Goal: Task Accomplishment & Management: Manage account settings

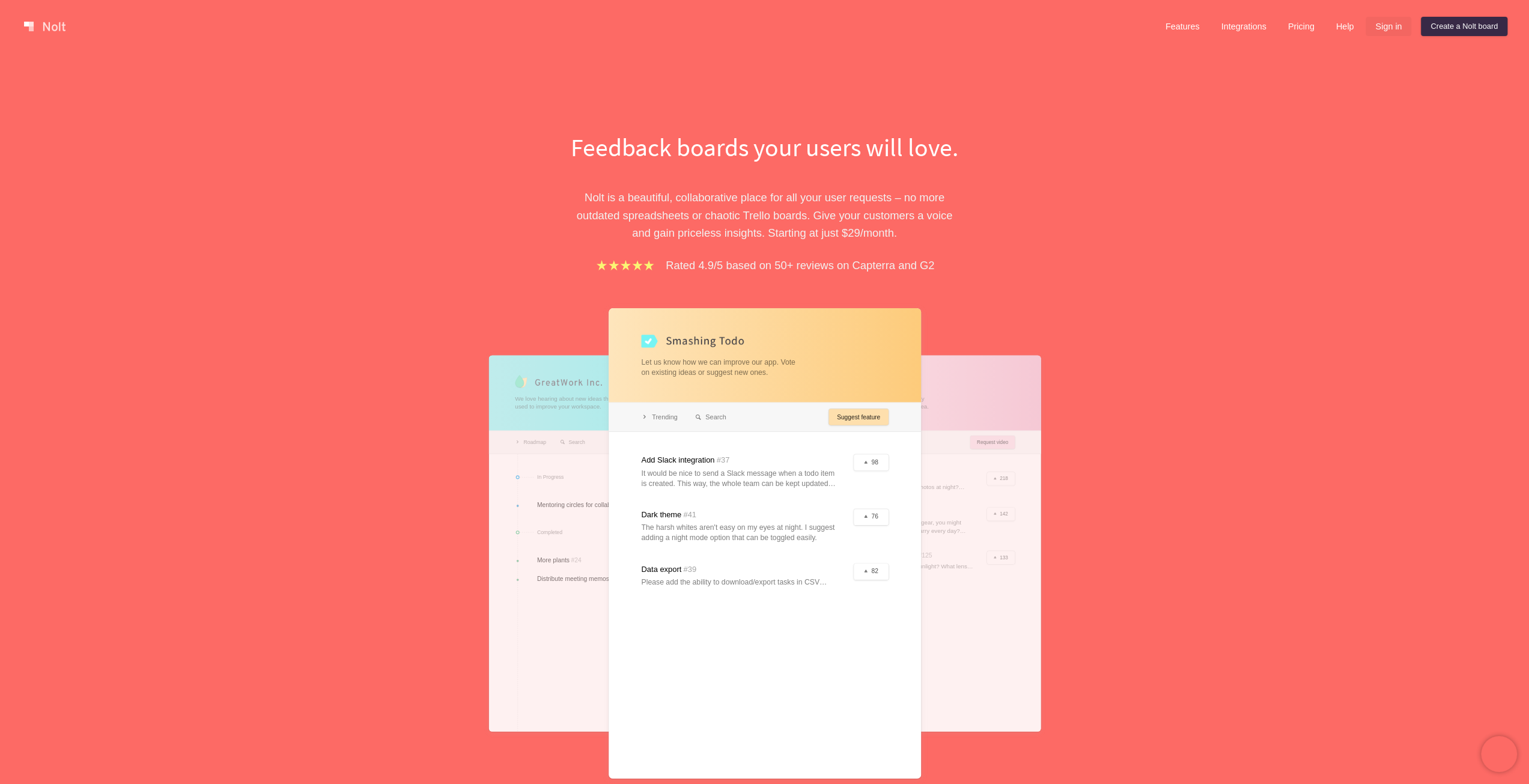
click at [1379, 27] on link "Sign in" at bounding box center [1389, 27] width 46 height 19
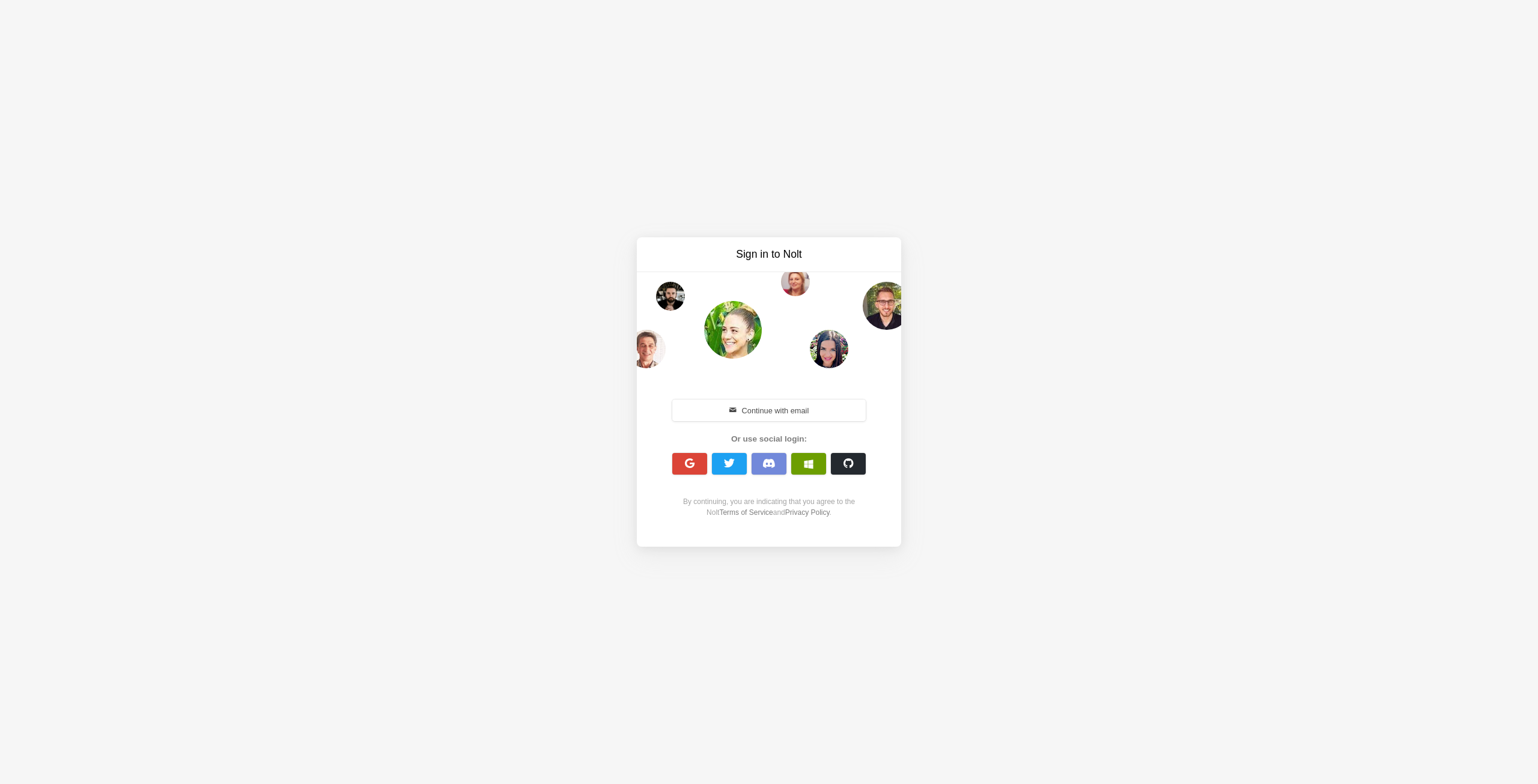
click at [805, 465] on span "button" at bounding box center [808, 463] width 10 height 10
click at [783, 407] on button "Continue with email" at bounding box center [768, 410] width 194 height 22
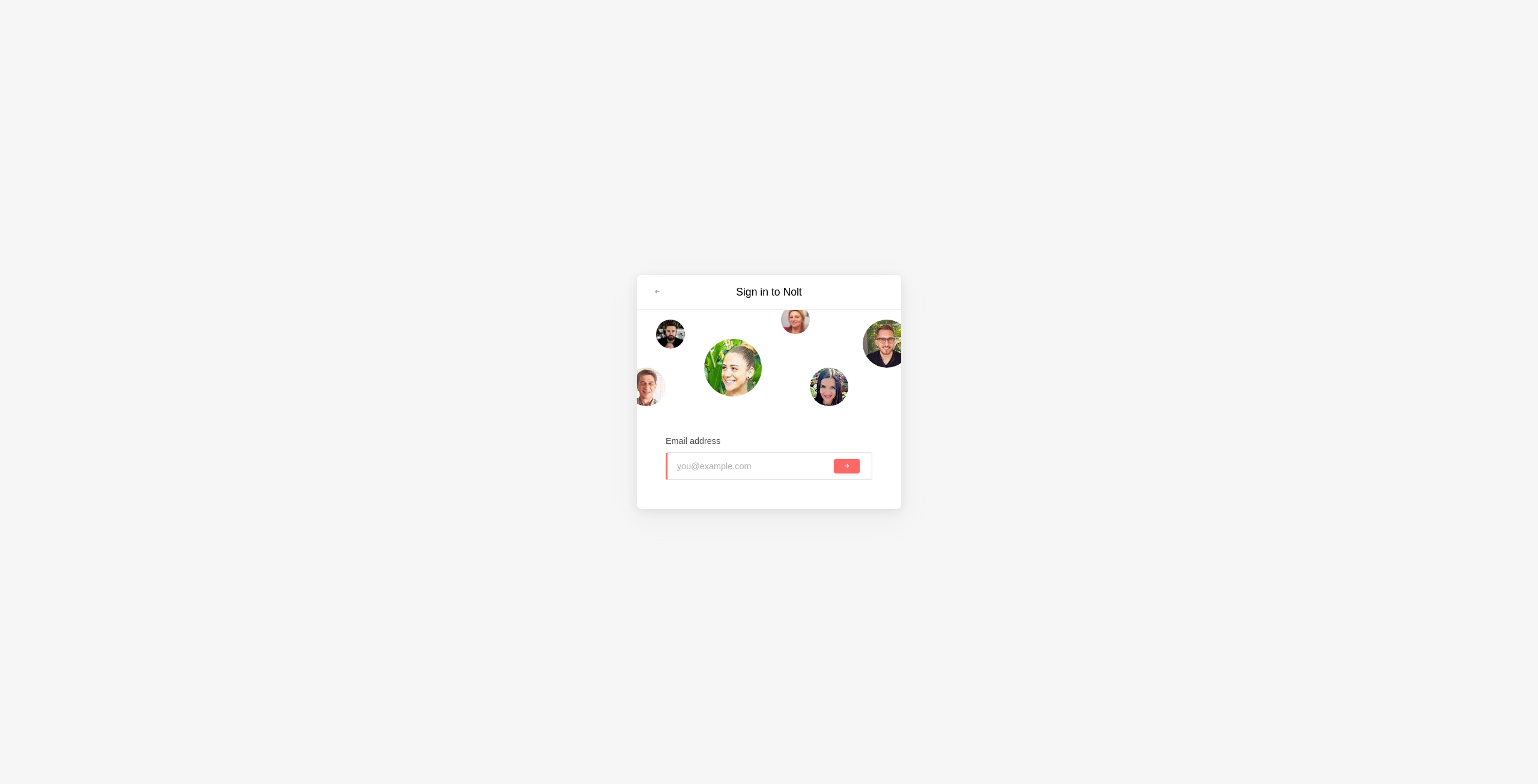
click at [753, 459] on input "email" at bounding box center [754, 466] width 154 height 27
click at [753, 466] on input "email" at bounding box center [754, 466] width 154 height 27
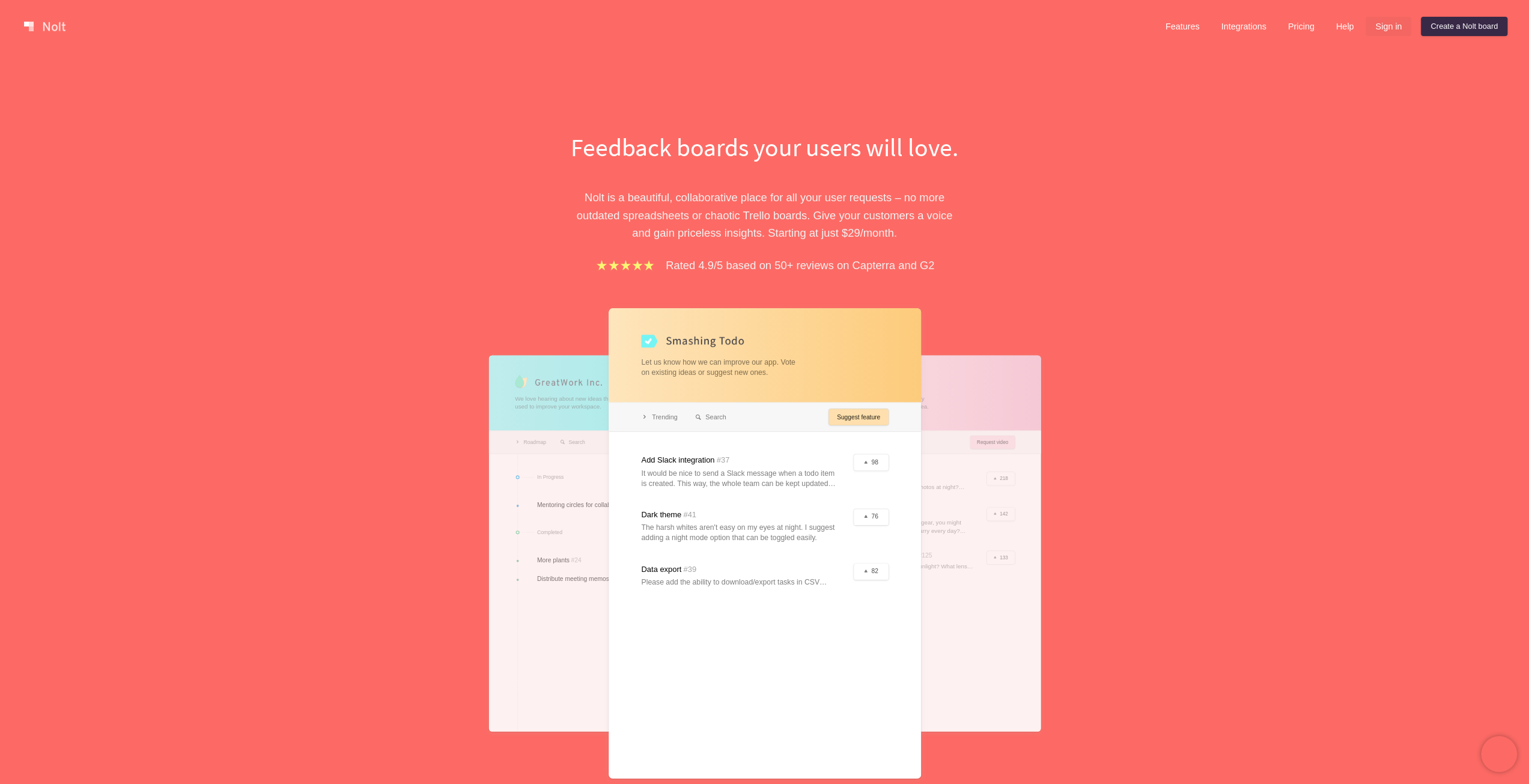
click at [1389, 23] on link "Sign in" at bounding box center [1389, 27] width 46 height 19
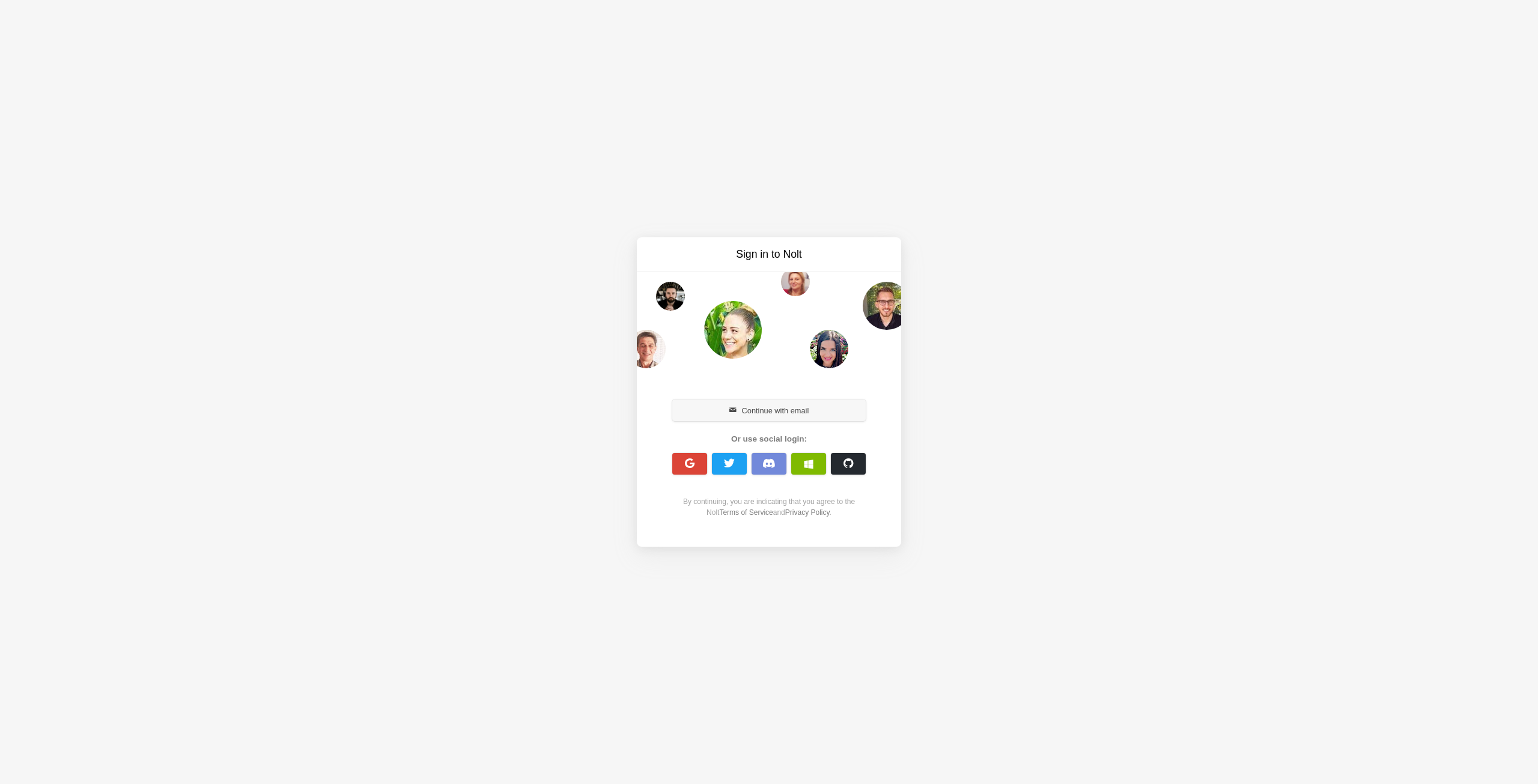
click at [813, 400] on button "Continue with email" at bounding box center [768, 410] width 194 height 22
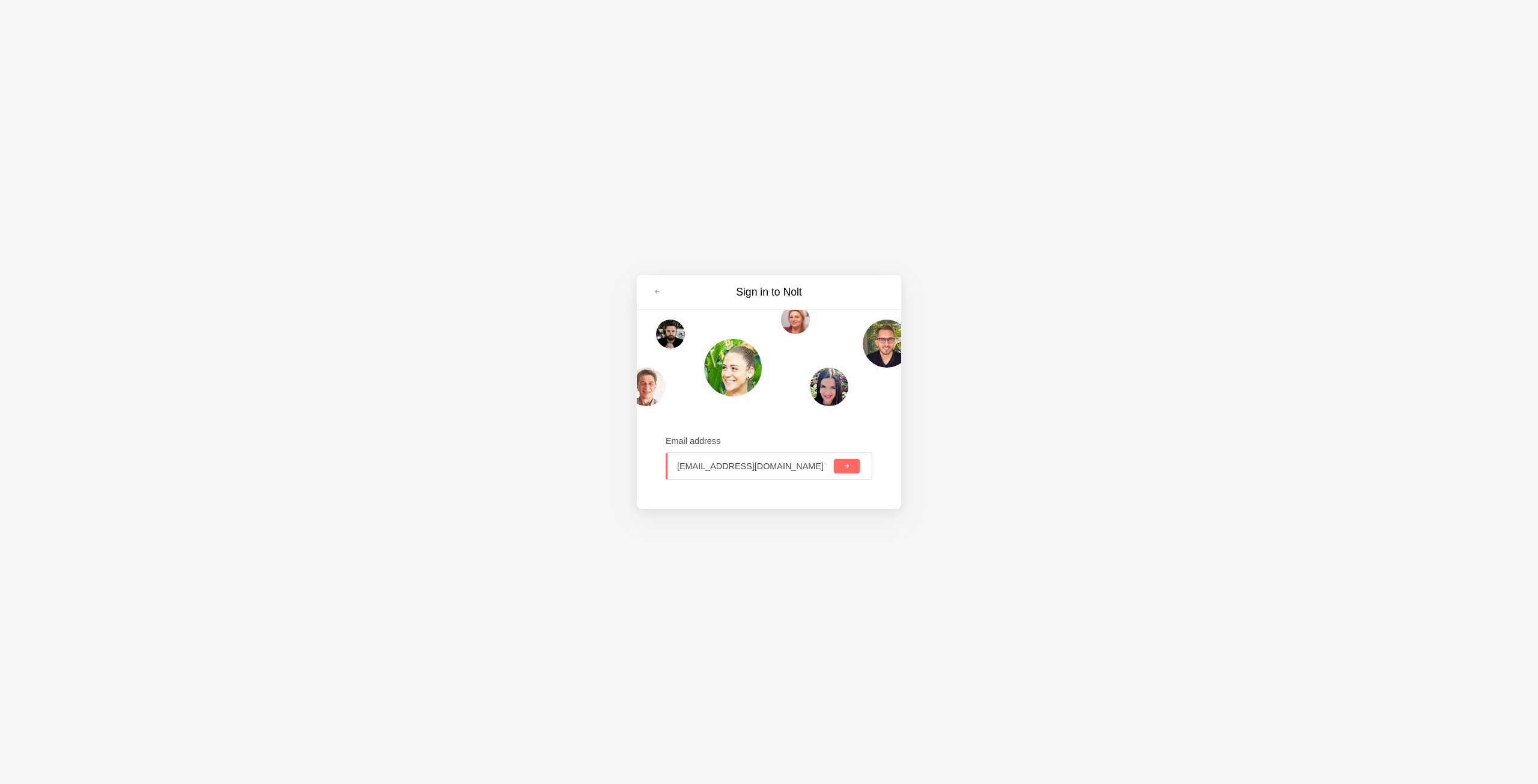
type input "carola.moresche@inloox.com"
click at [834, 459] on button "submit" at bounding box center [846, 466] width 26 height 15
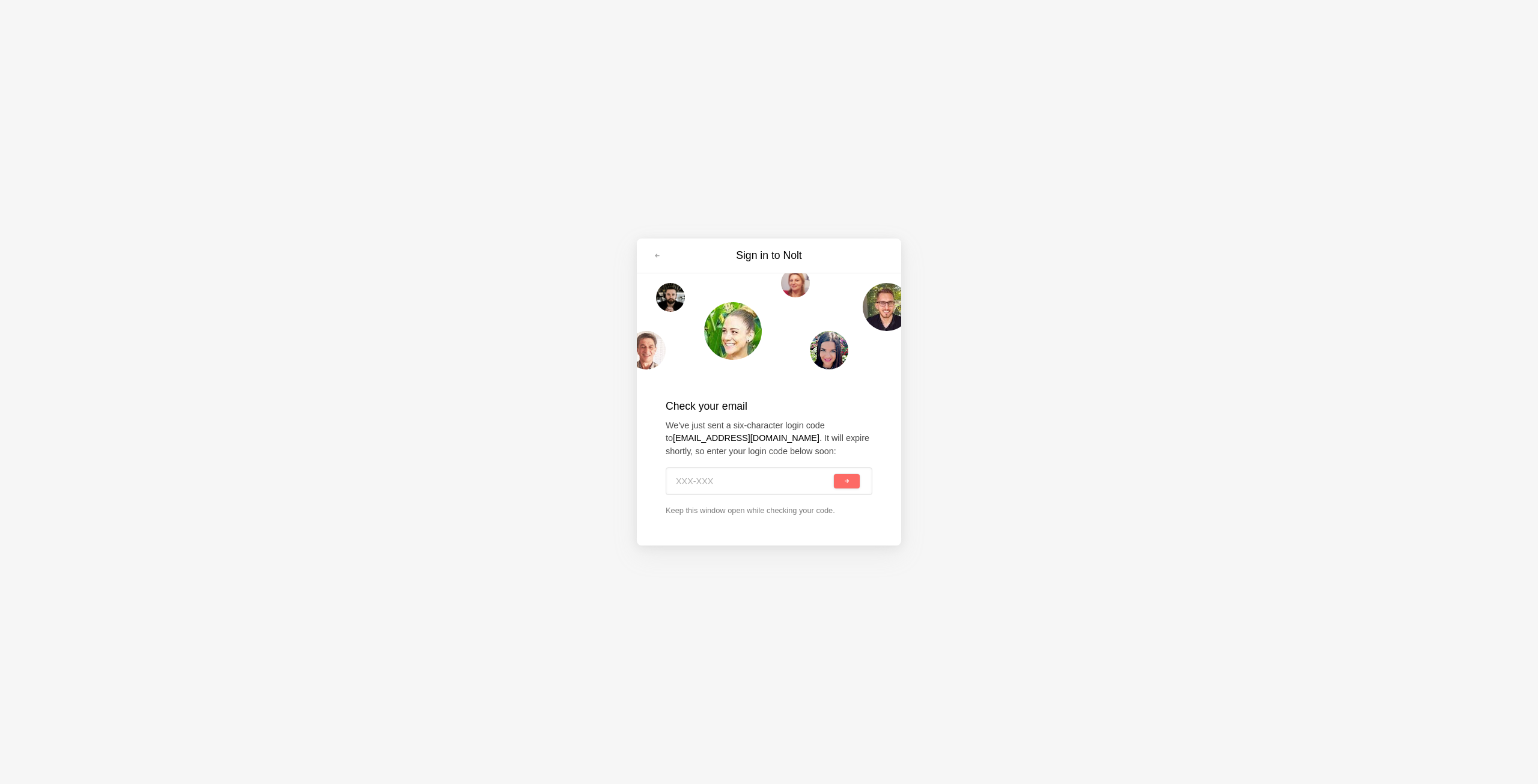
click at [784, 473] on input at bounding box center [753, 481] width 155 height 27
type input "Q51-ZLW"
click at [834, 474] on button "submit" at bounding box center [846, 481] width 26 height 15
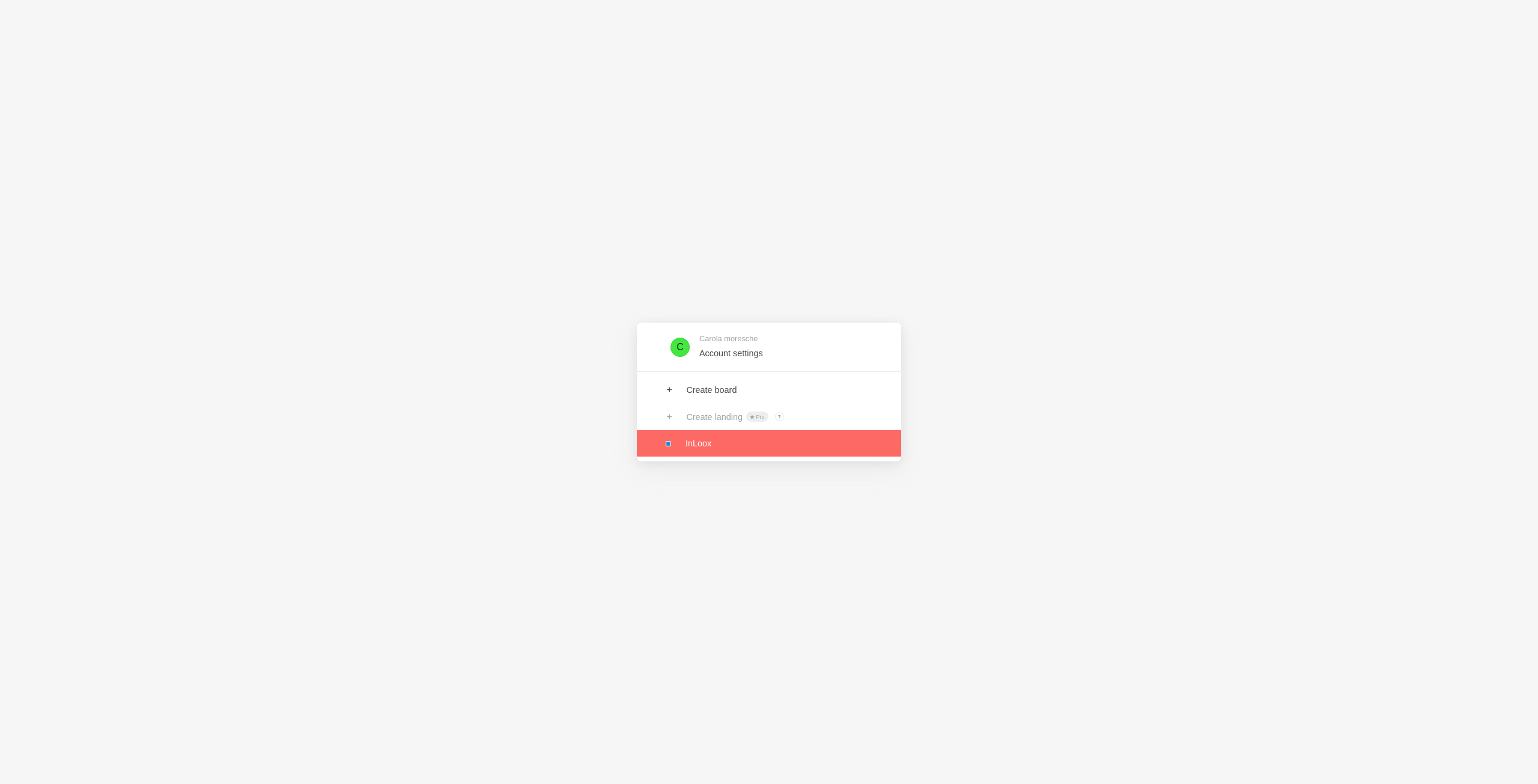
click at [699, 441] on link at bounding box center [769, 443] width 265 height 27
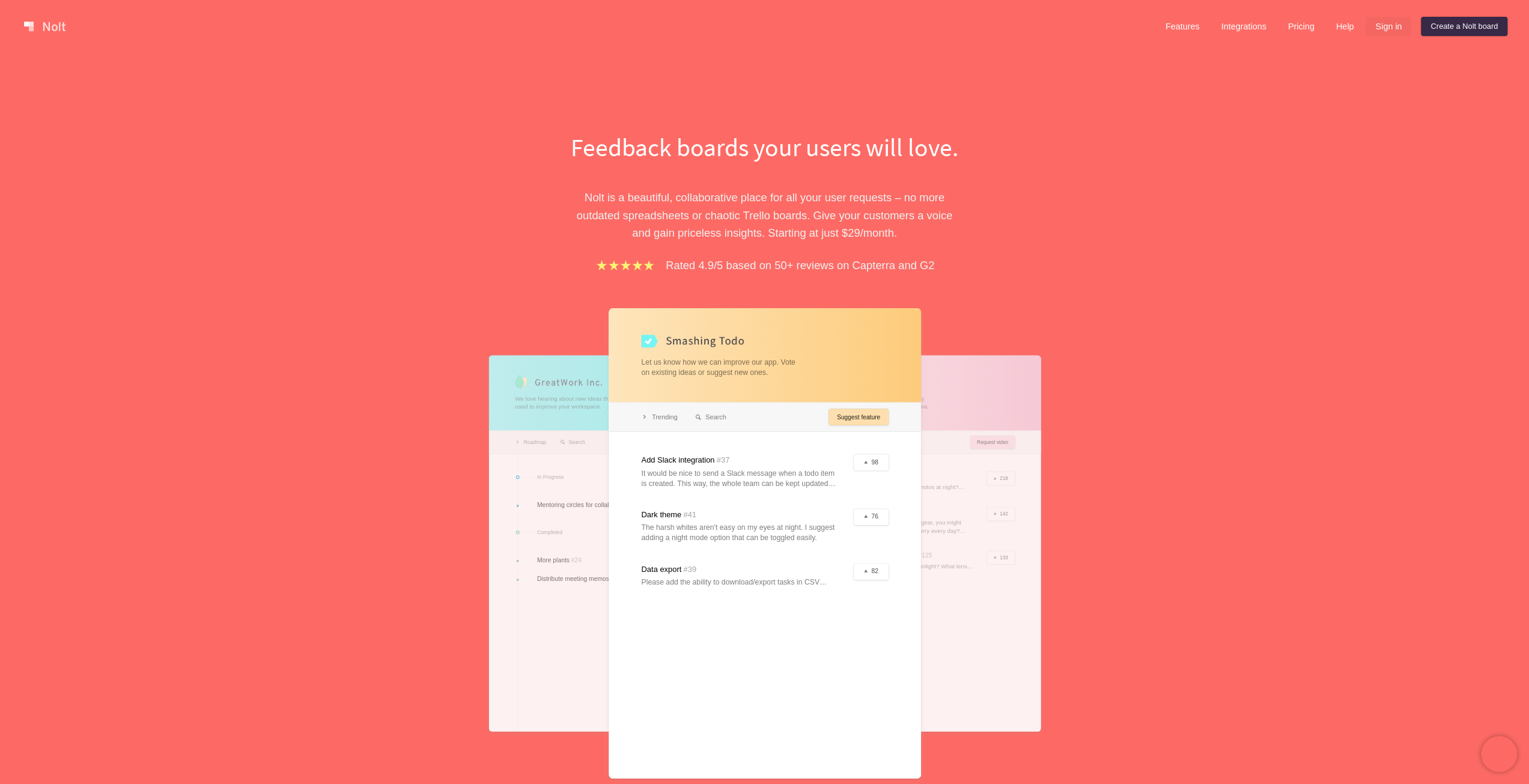
click at [1388, 26] on link "Sign in" at bounding box center [1389, 27] width 46 height 19
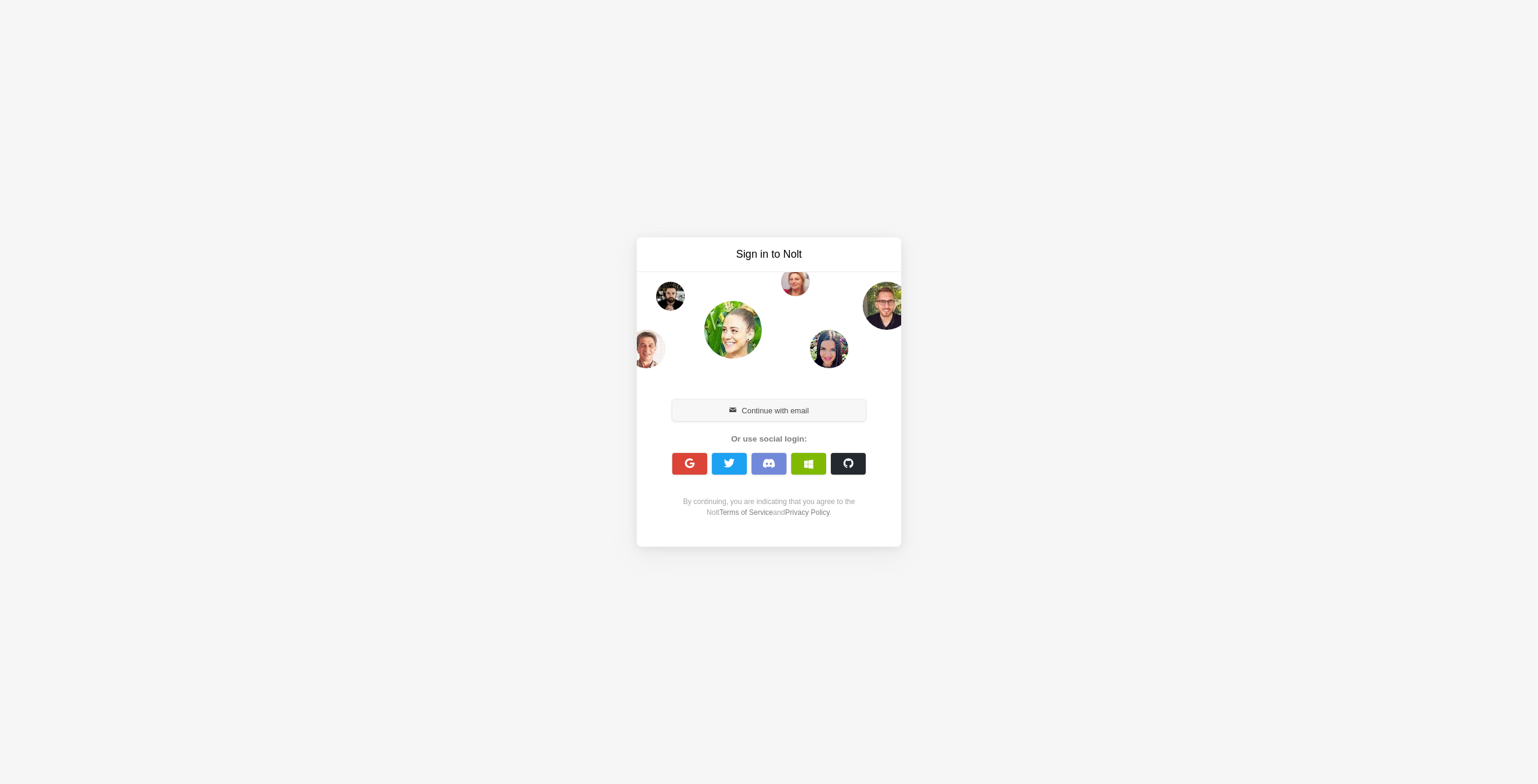
click at [761, 415] on button "Continue with email" at bounding box center [768, 410] width 194 height 22
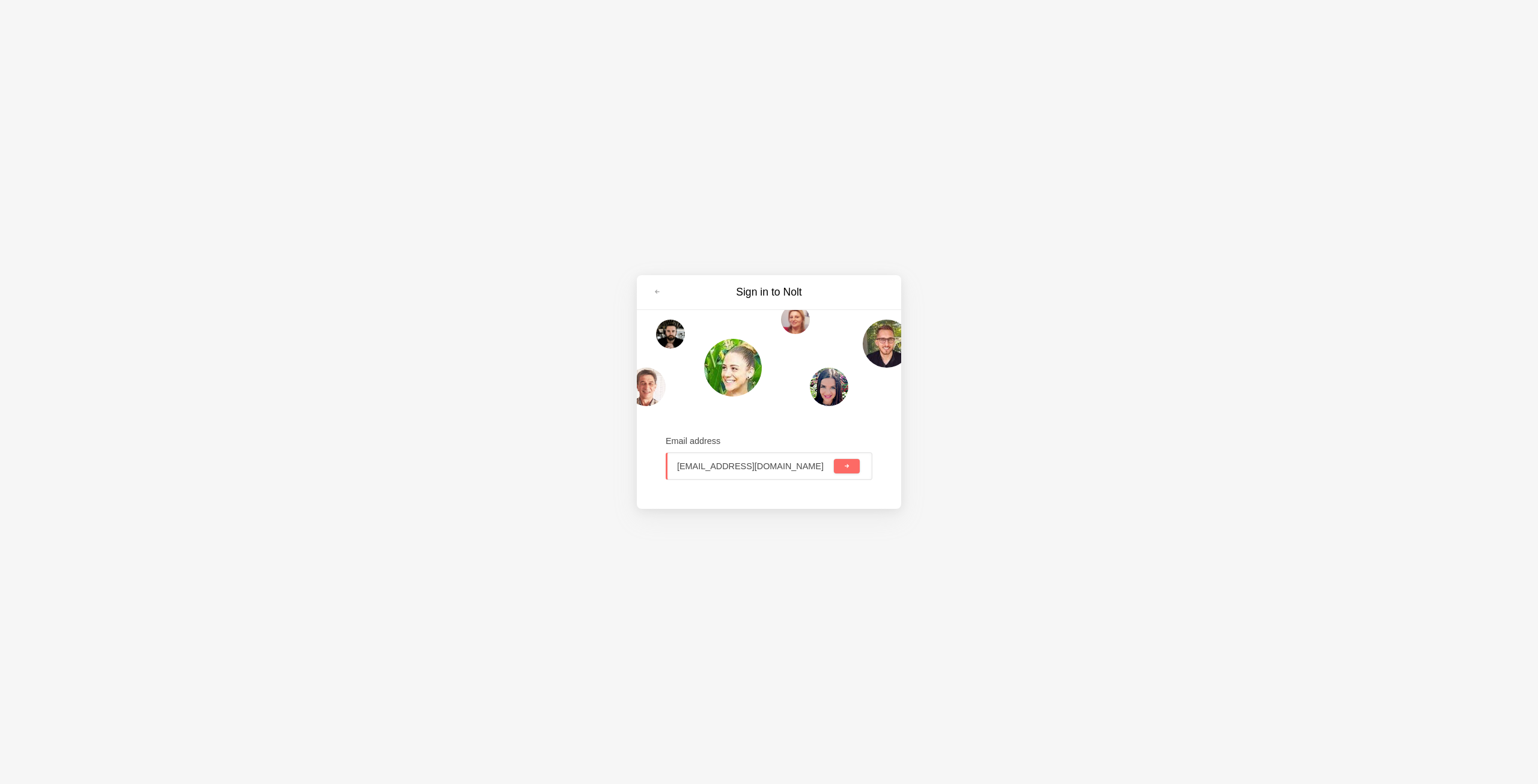
type input "[EMAIL_ADDRESS][DOMAIN_NAME]"
click at [834, 459] on button "submit" at bounding box center [846, 466] width 26 height 15
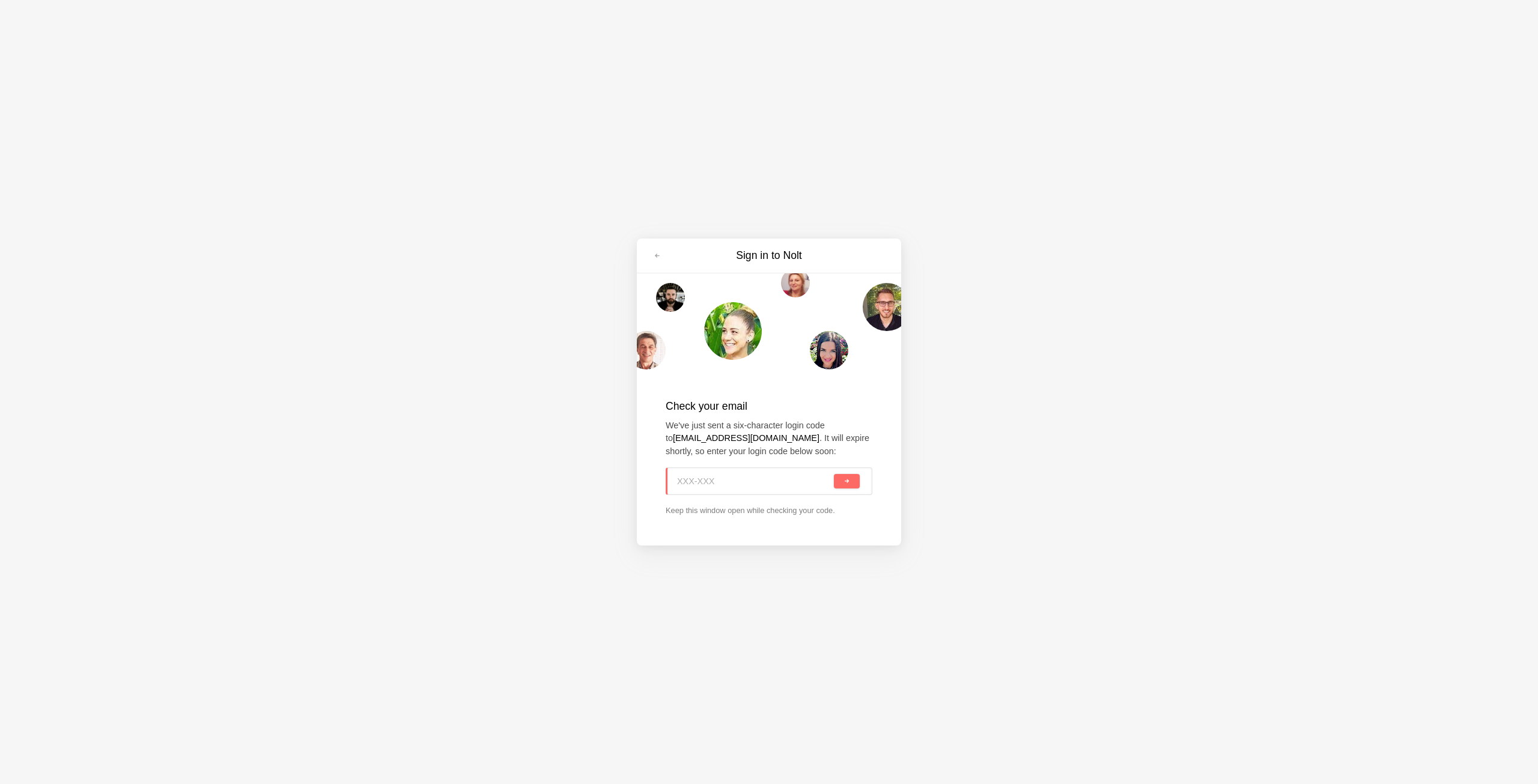
click at [775, 474] on input at bounding box center [754, 481] width 154 height 27
type input "D6Y-2TS"
click at [834, 474] on button "submit" at bounding box center [846, 481] width 26 height 15
